Goal: Information Seeking & Learning: Understand process/instructions

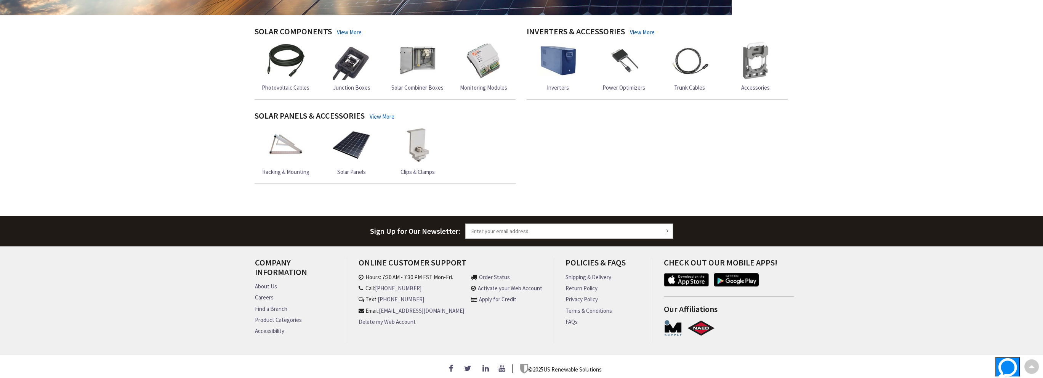
scroll to position [247, 0]
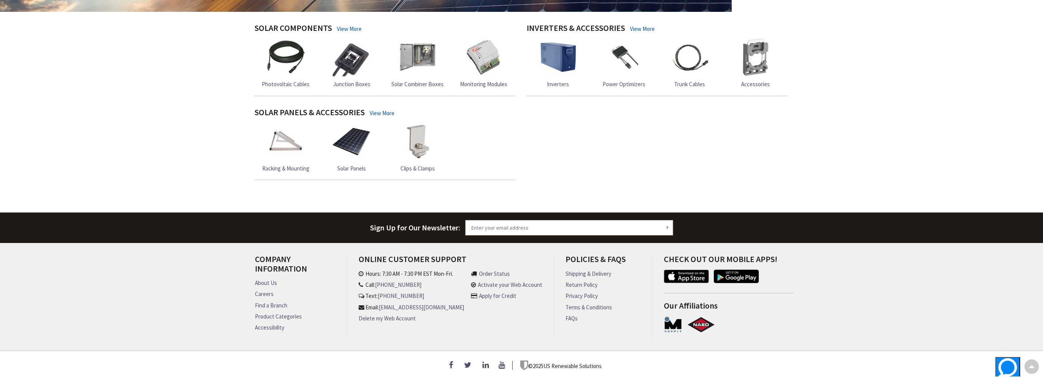
click at [579, 303] on link "Terms & Conditions" at bounding box center [589, 307] width 46 height 8
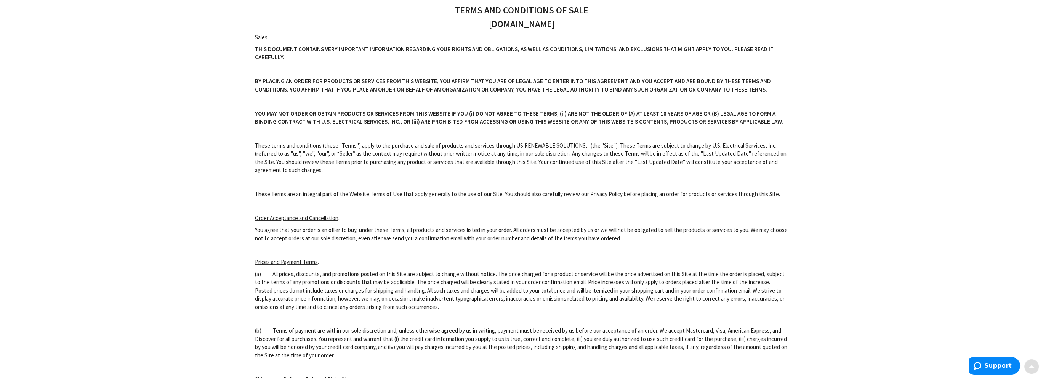
scroll to position [114, 0]
